Goal: Task Accomplishment & Management: Use online tool/utility

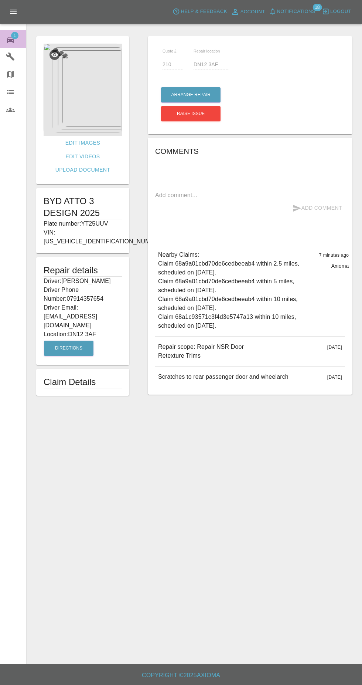
click at [15, 35] on span "1" at bounding box center [14, 35] width 7 height 7
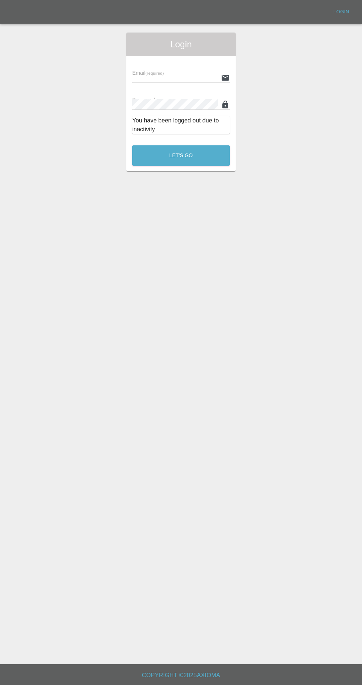
click at [158, 75] on input "text" at bounding box center [175, 77] width 86 height 11
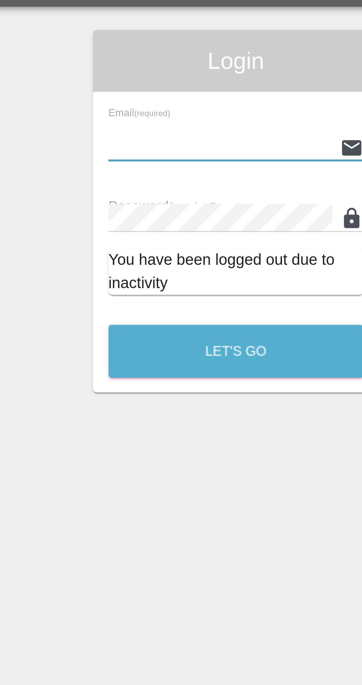
type input "[EMAIL_ADDRESS][DOMAIN_NAME]"
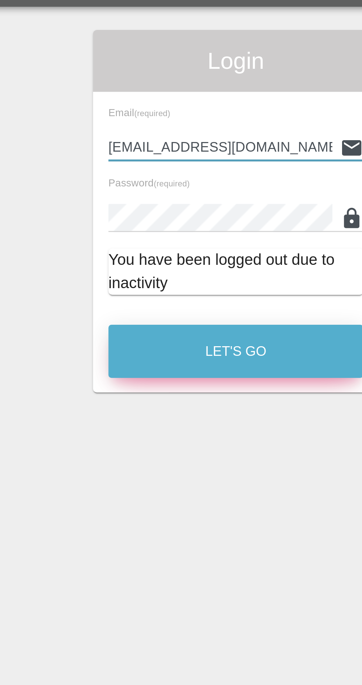
click at [154, 157] on button "Let's Go" at bounding box center [181, 155] width 98 height 20
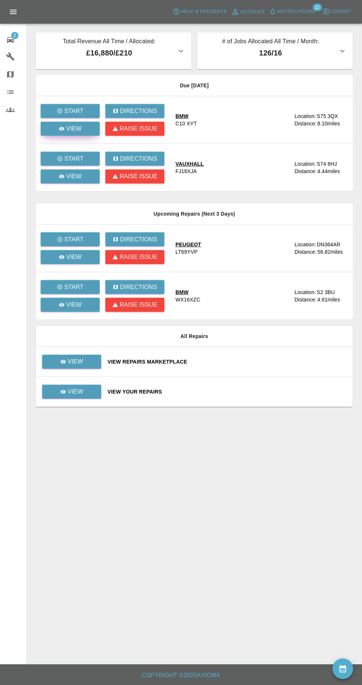
click at [82, 134] on link "View" at bounding box center [70, 129] width 59 height 14
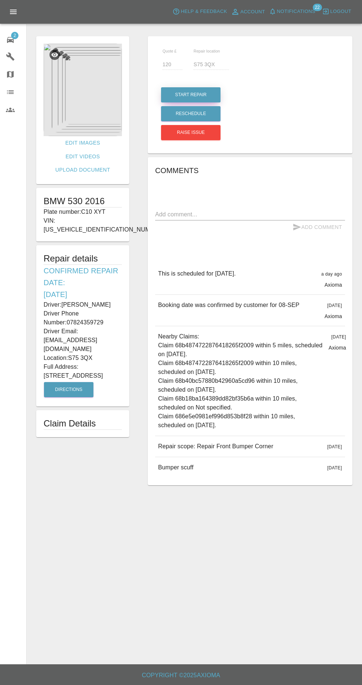
click at [198, 99] on button "Start Repair" at bounding box center [191, 94] width 60 height 15
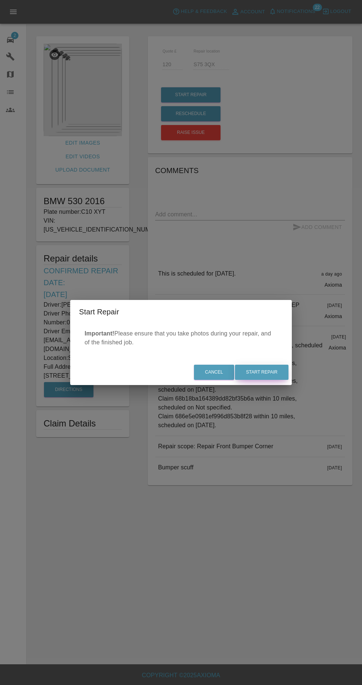
click at [273, 380] on button "Start Repair" at bounding box center [262, 372] width 54 height 15
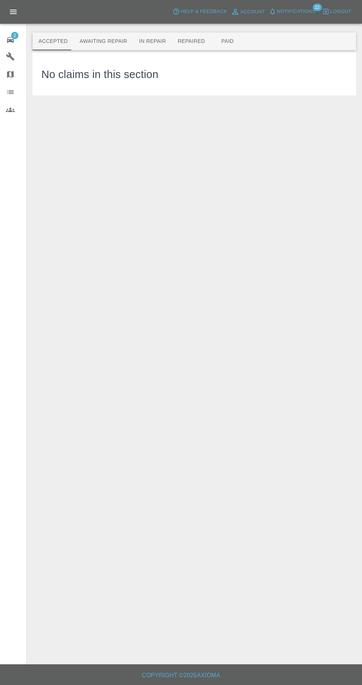
click at [116, 44] on button "Awaiting Repair" at bounding box center [104, 42] width 60 height 18
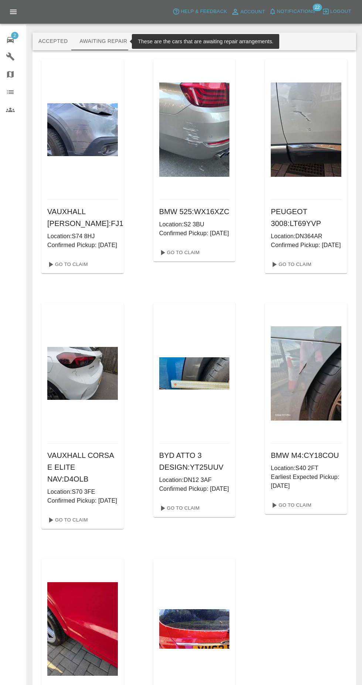
click at [201, 44] on button "Repaired" at bounding box center [191, 42] width 39 height 18
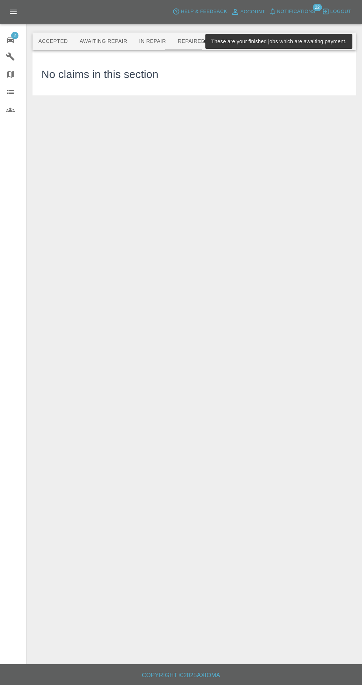
click at [178, 47] on button "Repaired" at bounding box center [191, 42] width 39 height 18
click at [142, 41] on button "In Repair" at bounding box center [152, 42] width 39 height 18
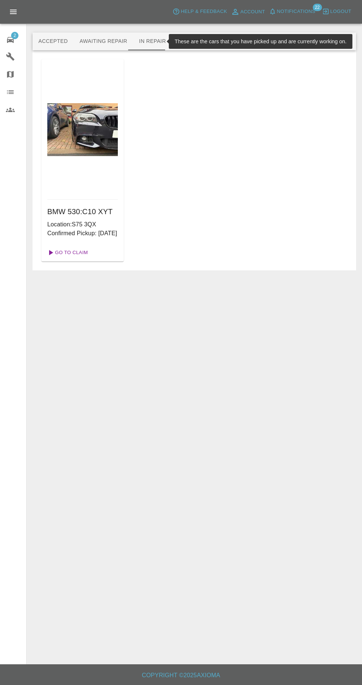
click at [73, 258] on link "Go To Claim" at bounding box center [66, 253] width 45 height 12
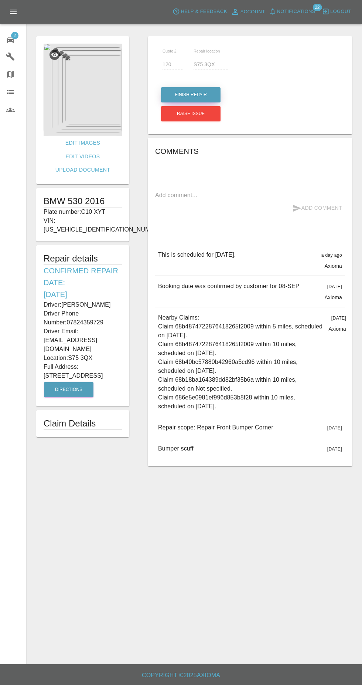
click at [184, 93] on button "Finish Repair" at bounding box center [191, 94] width 60 height 15
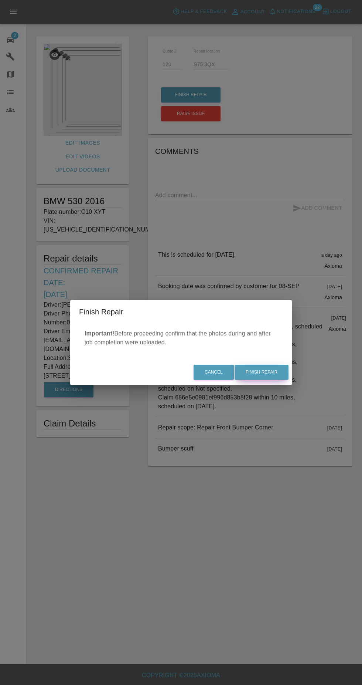
click at [277, 374] on button "Finish Repair" at bounding box center [262, 372] width 54 height 15
click at [267, 382] on div "Cancel Finish Repair" at bounding box center [181, 372] width 222 height 25
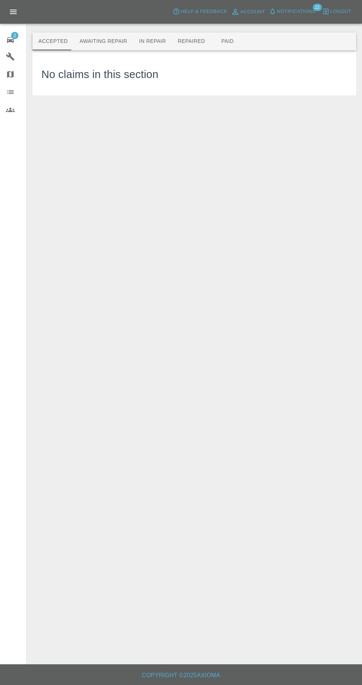
click at [180, 38] on button "Repaired" at bounding box center [191, 42] width 39 height 18
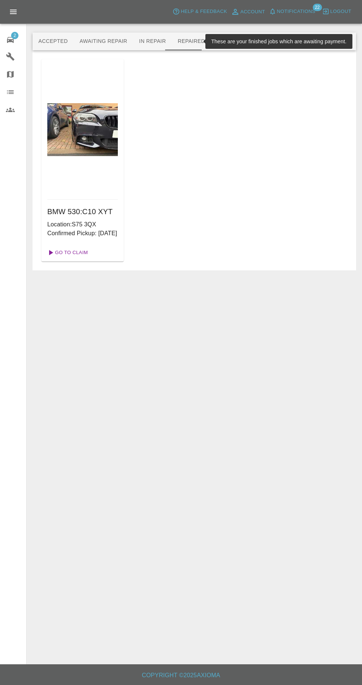
click at [69, 258] on link "Go To Claim" at bounding box center [66, 253] width 45 height 12
